Goal: Information Seeking & Learning: Find specific fact

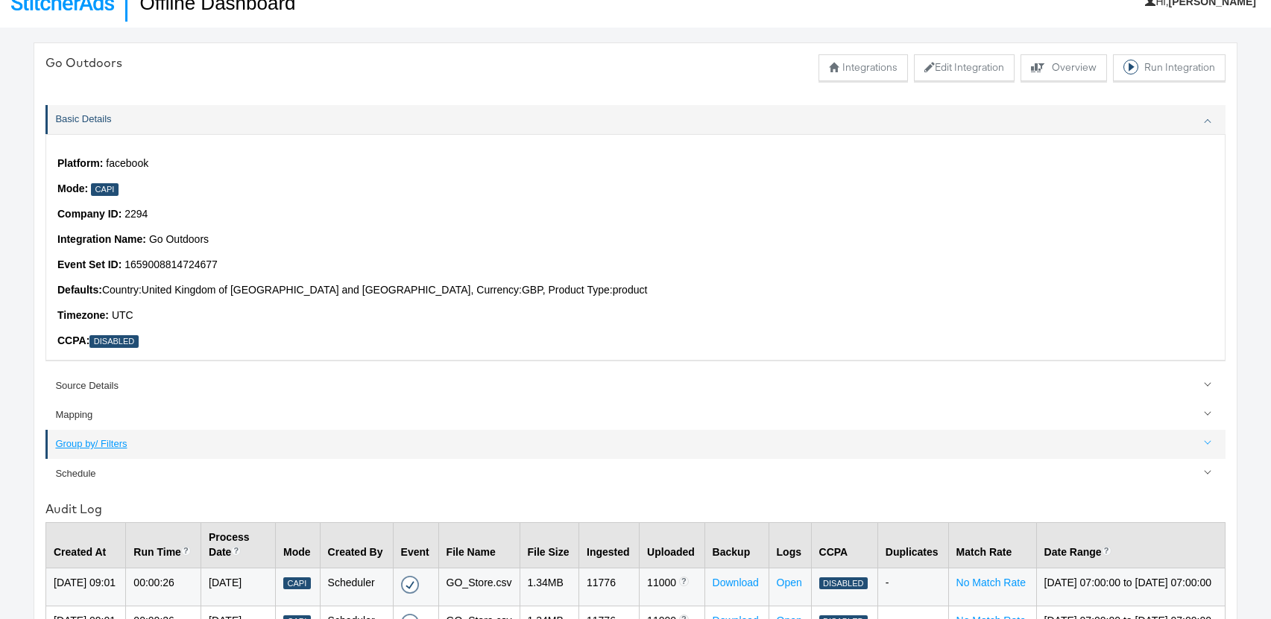
scroll to position [21, 0]
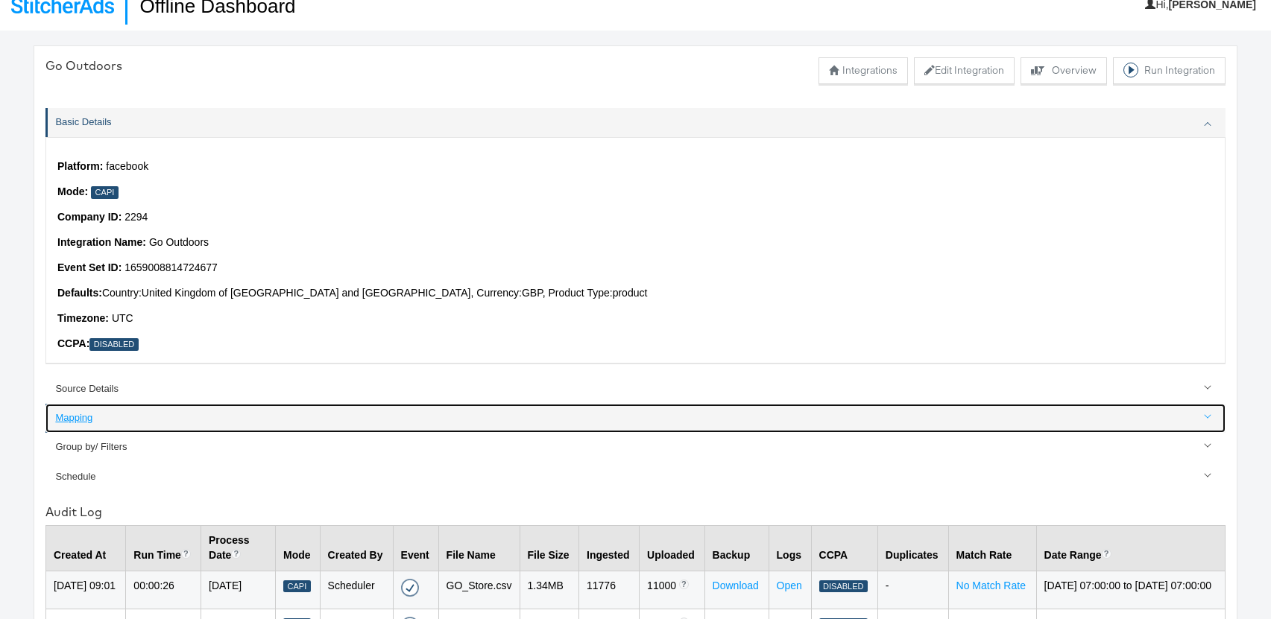
click at [74, 418] on div "Mapping" at bounding box center [636, 418] width 1162 height 14
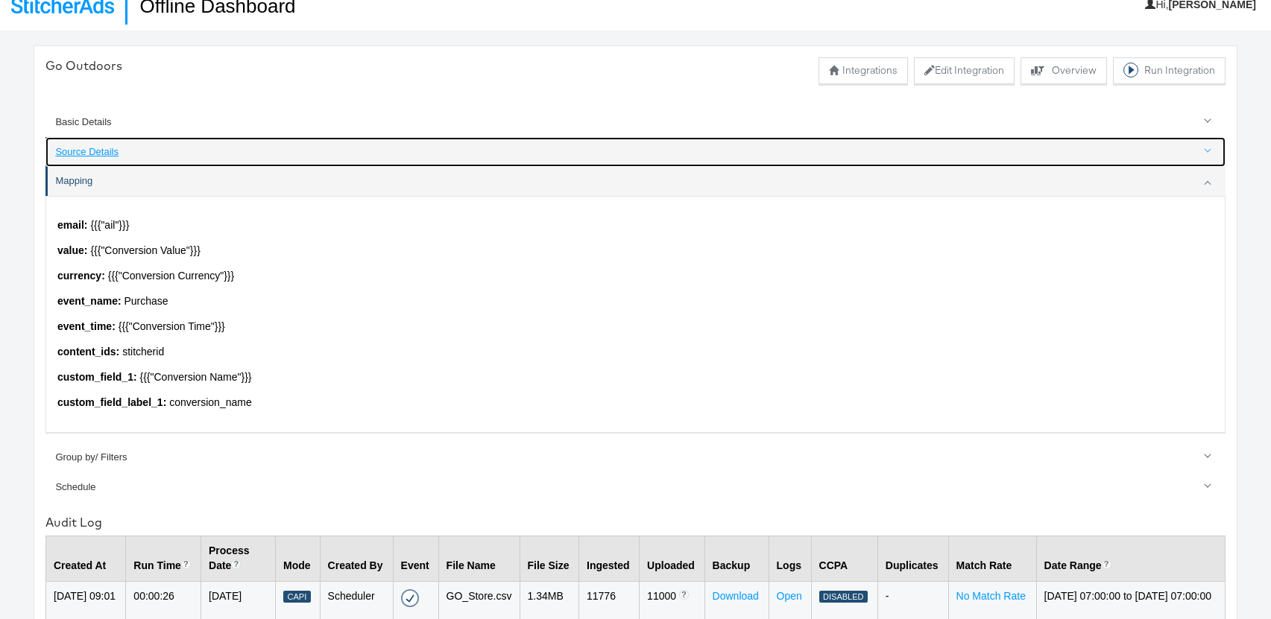
click at [89, 155] on div "Source Details" at bounding box center [636, 152] width 1162 height 14
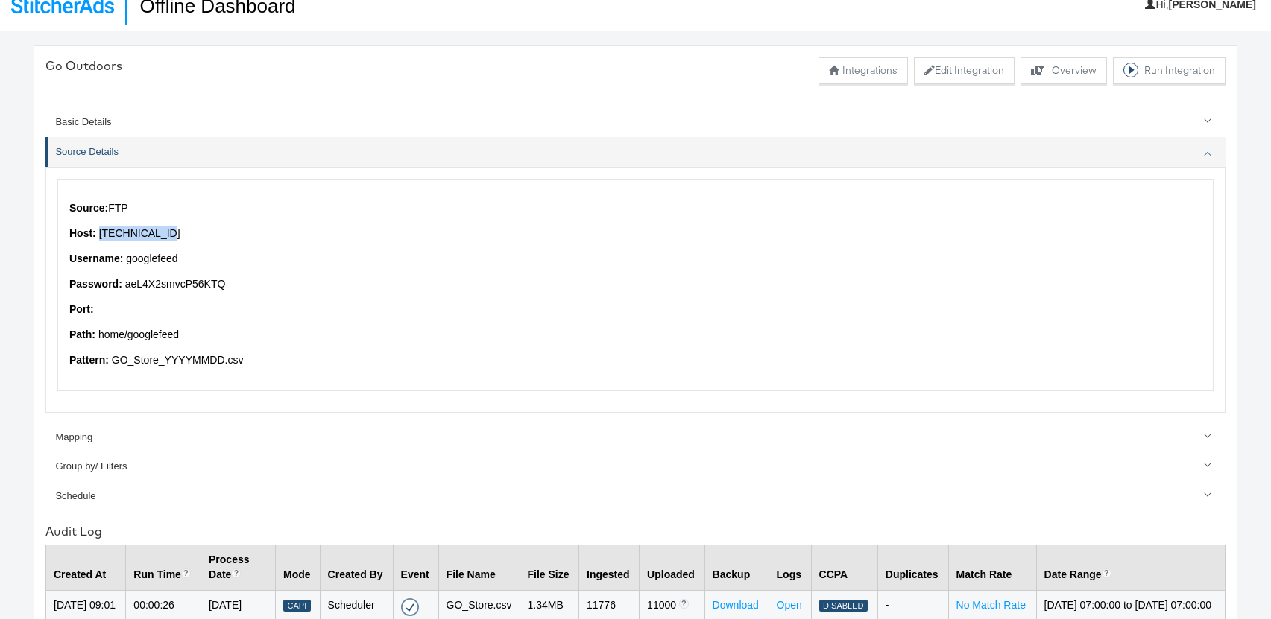
drag, startPoint x: 98, startPoint y: 232, endPoint x: 201, endPoint y: 235, distance: 103.6
click at [201, 235] on p "Host: 52.178.128.46" at bounding box center [635, 234] width 1132 height 15
copy p "52.178.128.46"
click at [162, 259] on p "Username: googlefeed" at bounding box center [635, 259] width 1132 height 15
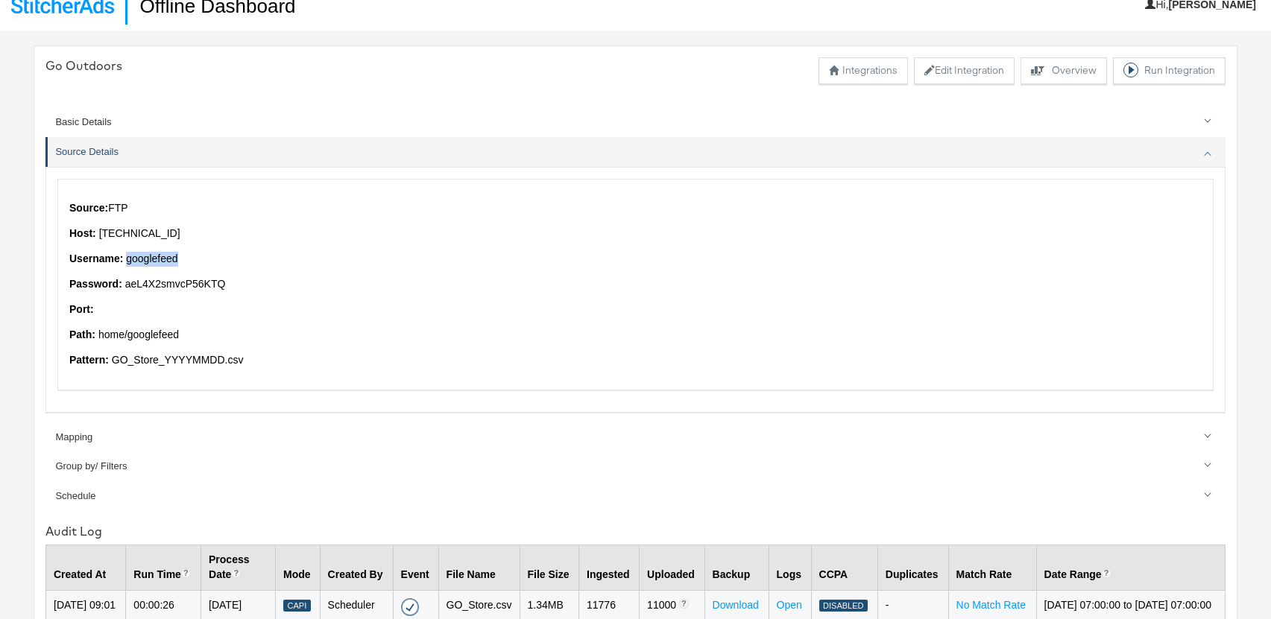
copy p "googlefeed"
click at [183, 277] on p "Password: aeL4X2smvcP56KTQ" at bounding box center [635, 284] width 1132 height 15
copy p "aeL4X2smvcP56KTQ"
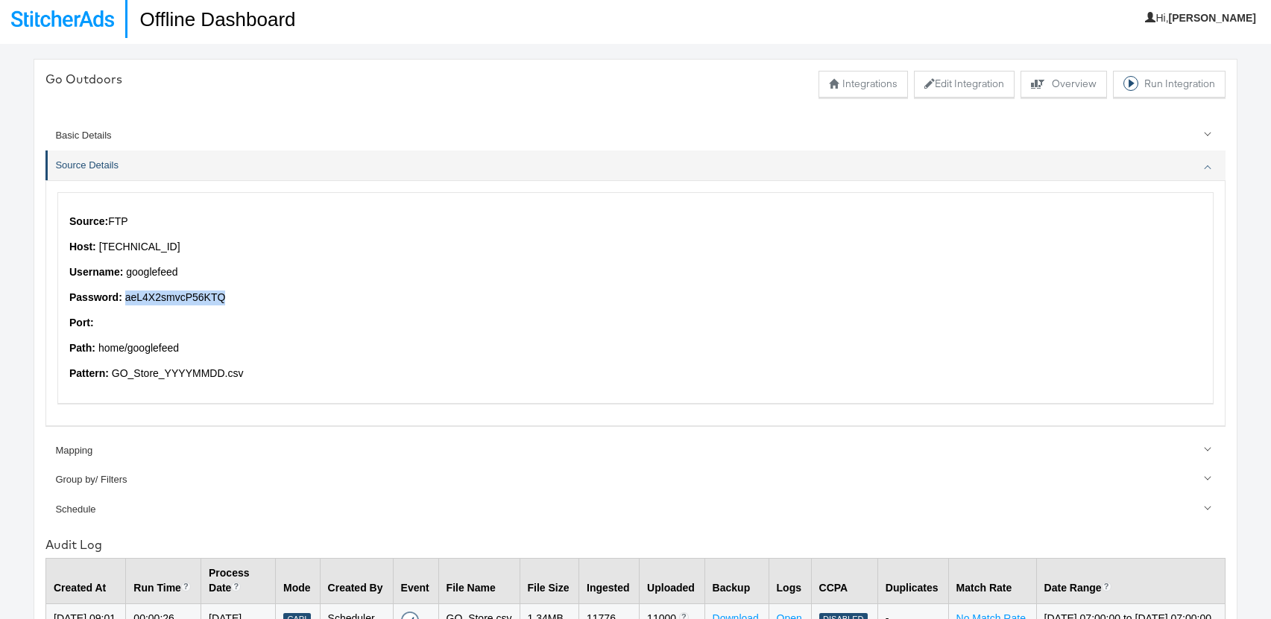
scroll to position [0, 0]
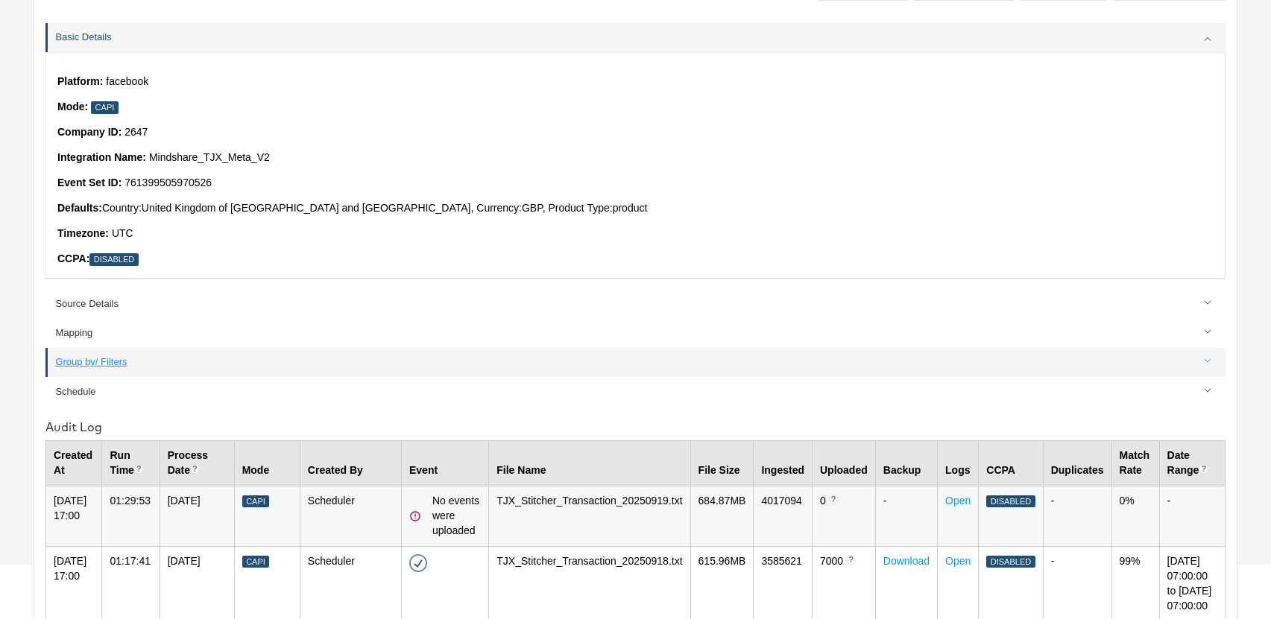
scroll to position [113, 0]
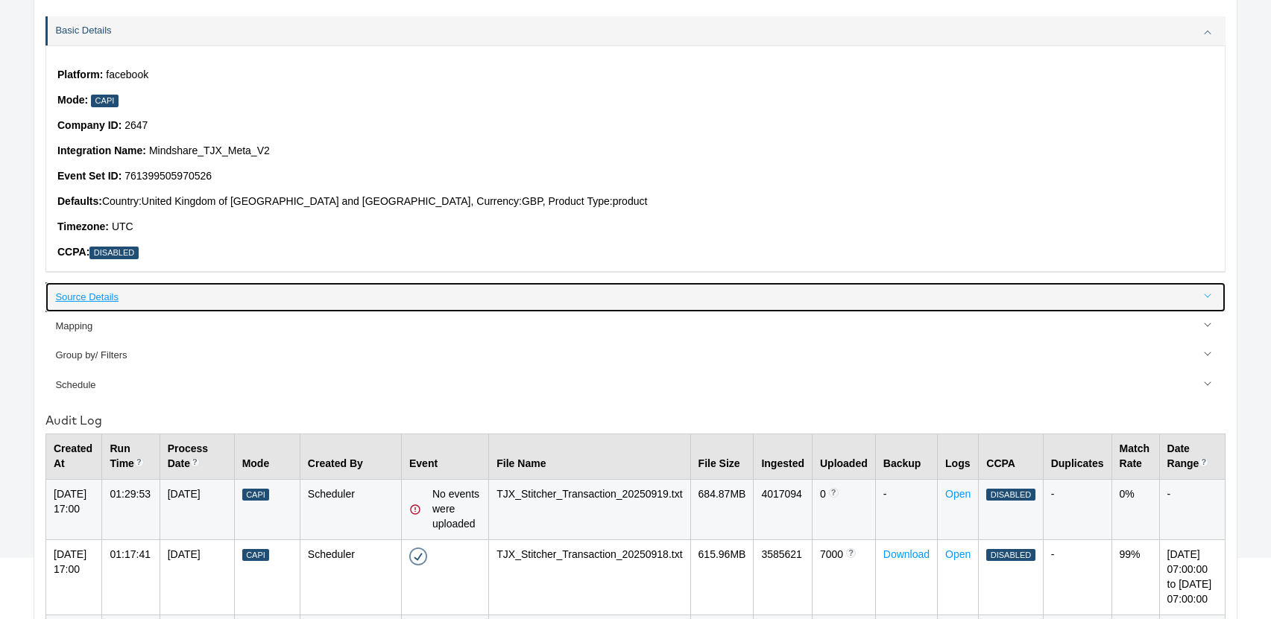
click at [82, 301] on div "Source Details" at bounding box center [636, 298] width 1162 height 14
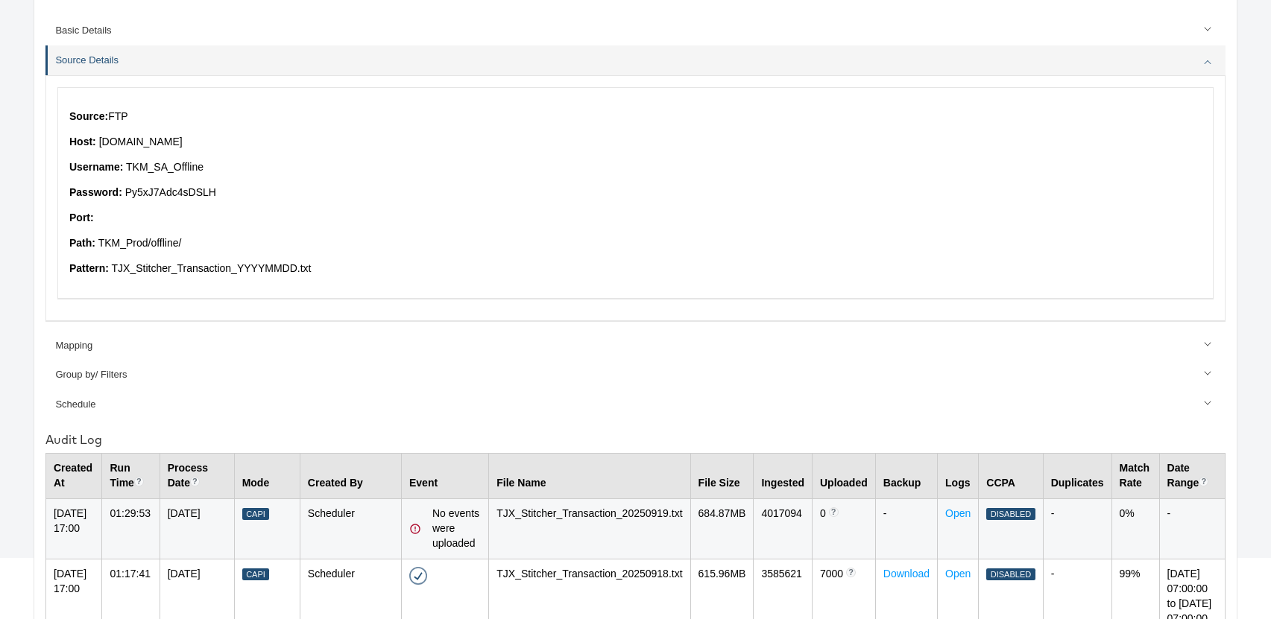
drag, startPoint x: 100, startPoint y: 140, endPoint x: 223, endPoint y: 136, distance: 123.0
click at [223, 136] on p "Host: [DOMAIN_NAME]" at bounding box center [635, 142] width 1132 height 15
copy p "[DOMAIN_NAME]"
click at [177, 192] on p "Password: Py5xJ7Adc4sDSLH" at bounding box center [635, 193] width 1132 height 15
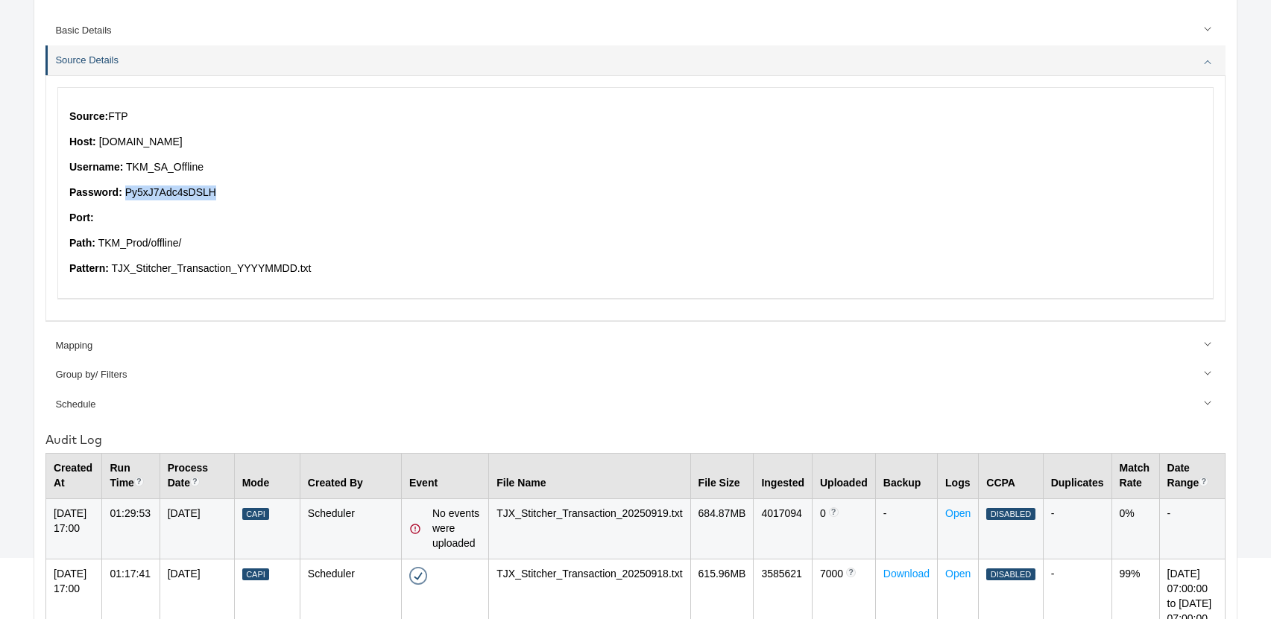
copy p "Py5xJ7Adc4sDSLH"
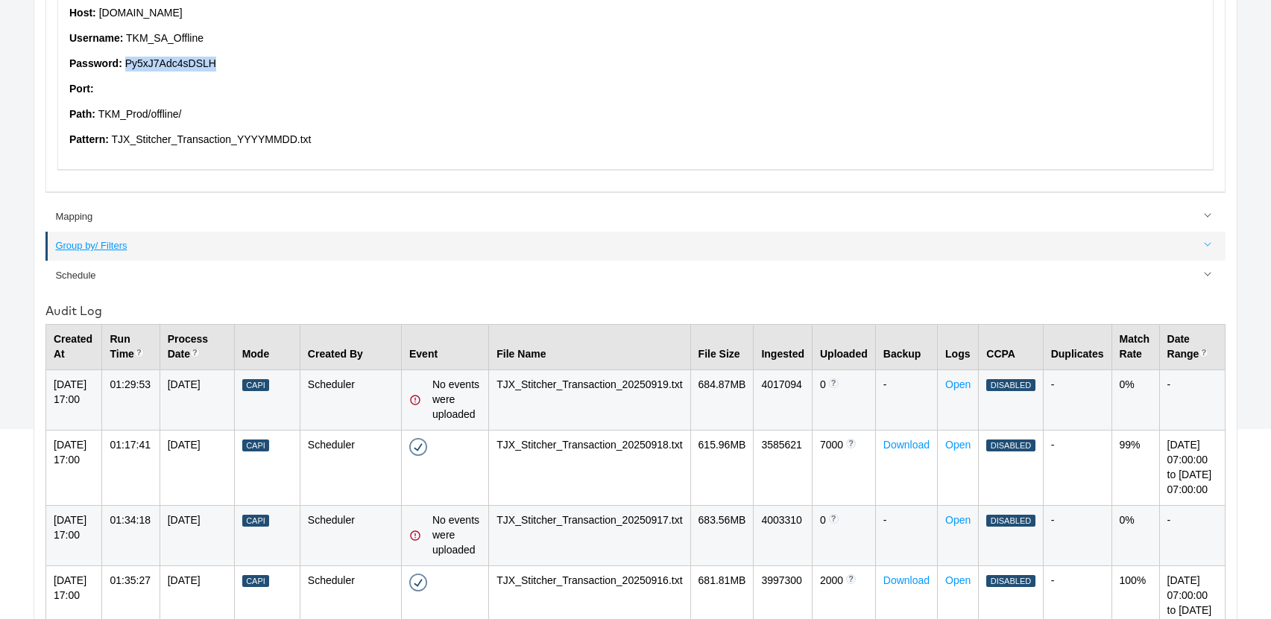
scroll to position [247, 0]
